Goal: Book appointment/travel/reservation

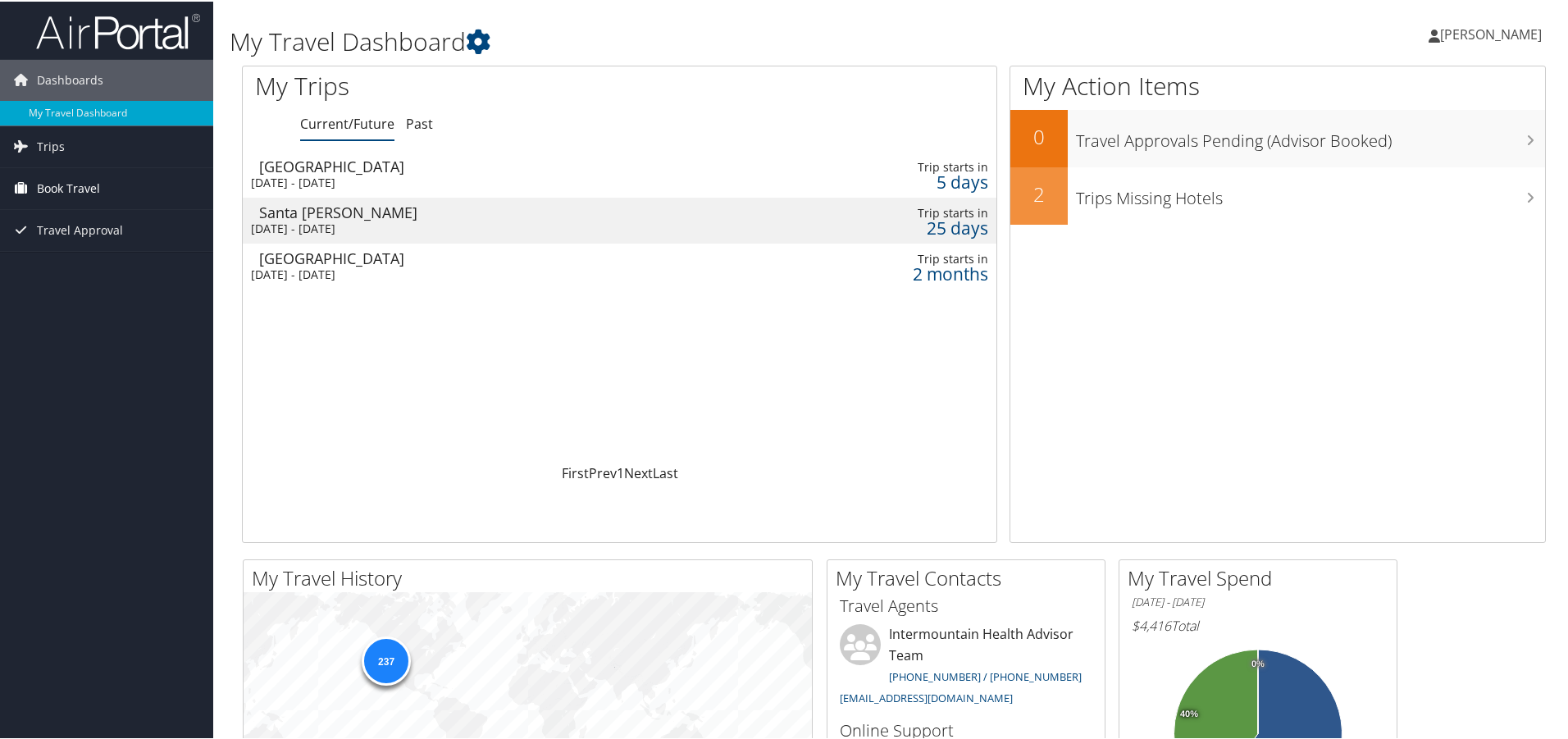
click at [66, 185] on span "Book Travel" at bounding box center [68, 187] width 63 height 41
click at [117, 273] on link "Book/Manage Online Trips" at bounding box center [106, 269] width 213 height 24
